Goal: Use online tool/utility: Utilize a website feature to perform a specific function

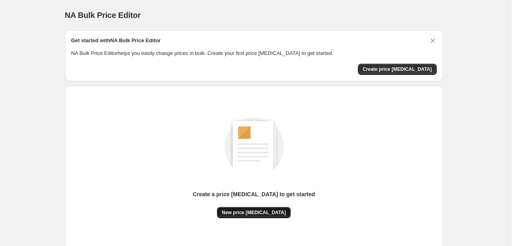
click at [263, 213] on span "New price [MEDICAL_DATA]" at bounding box center [254, 212] width 64 height 6
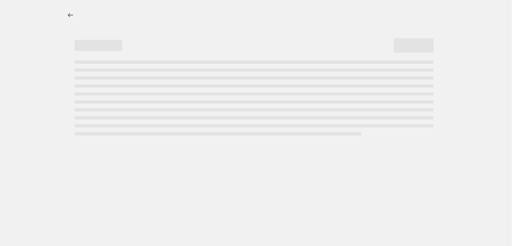
select select "percentage"
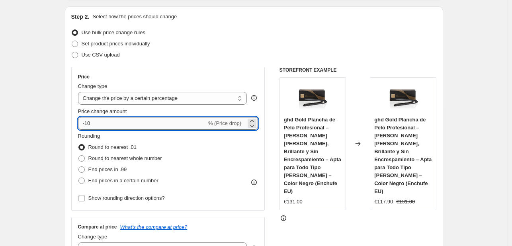
click at [151, 121] on input "-10" at bounding box center [142, 123] width 129 height 13
type input "-1"
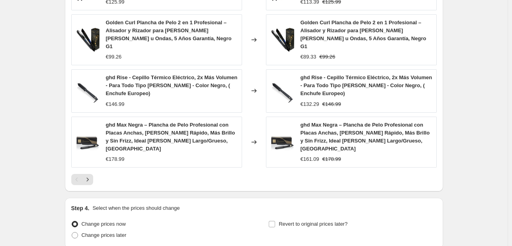
scroll to position [602, 0]
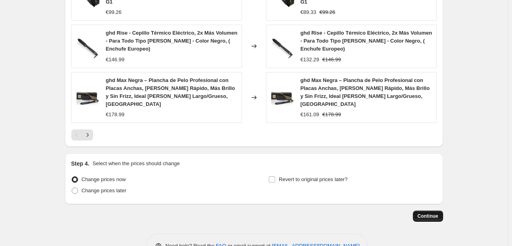
type input "-30"
click at [427, 213] on span "Continue" at bounding box center [427, 216] width 21 height 6
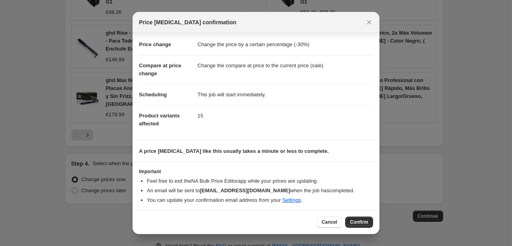
scroll to position [15, 0]
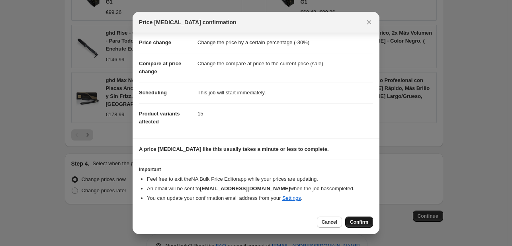
click at [361, 222] on span "Confirm" at bounding box center [359, 222] width 18 height 6
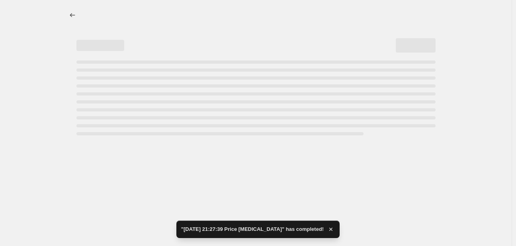
select select "percentage"
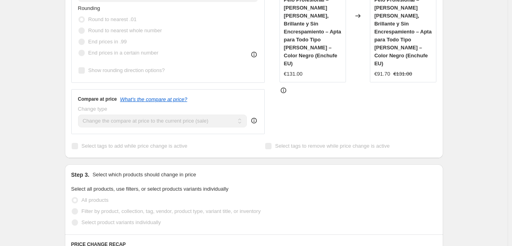
scroll to position [261, 0]
